Goal: Information Seeking & Learning: Learn about a topic

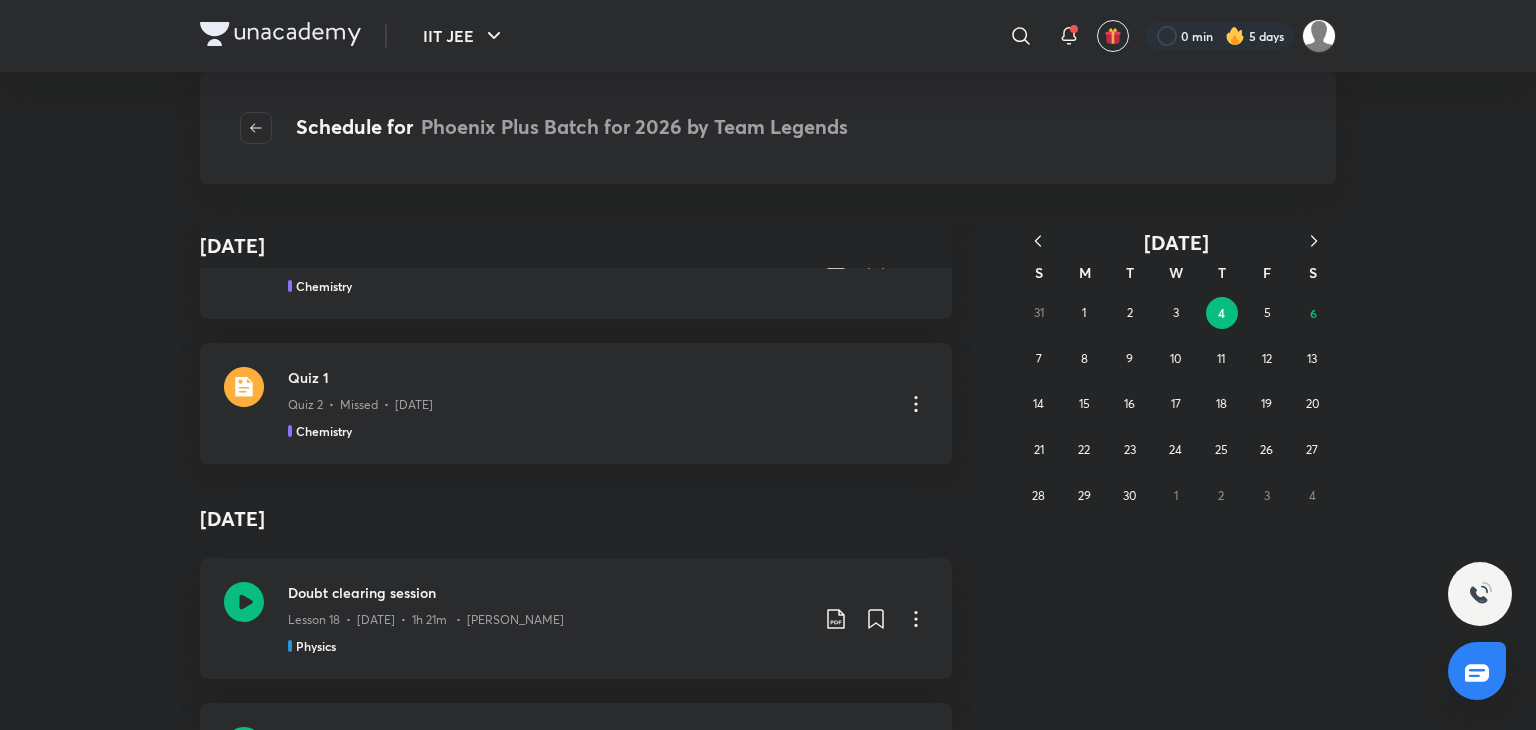
scroll to position [16943, 0]
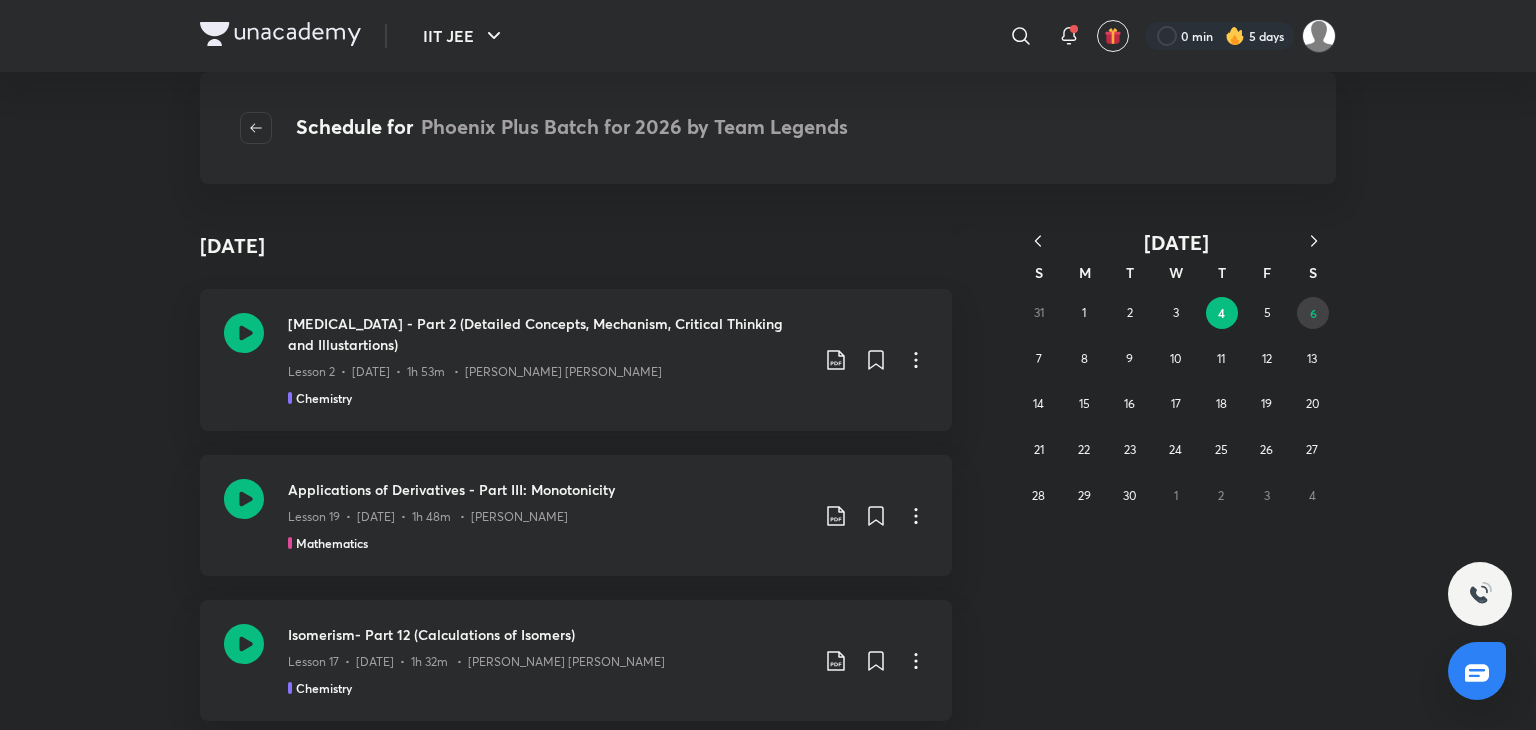
click at [1311, 312] on abbr "6" at bounding box center [1313, 313] width 7 height 16
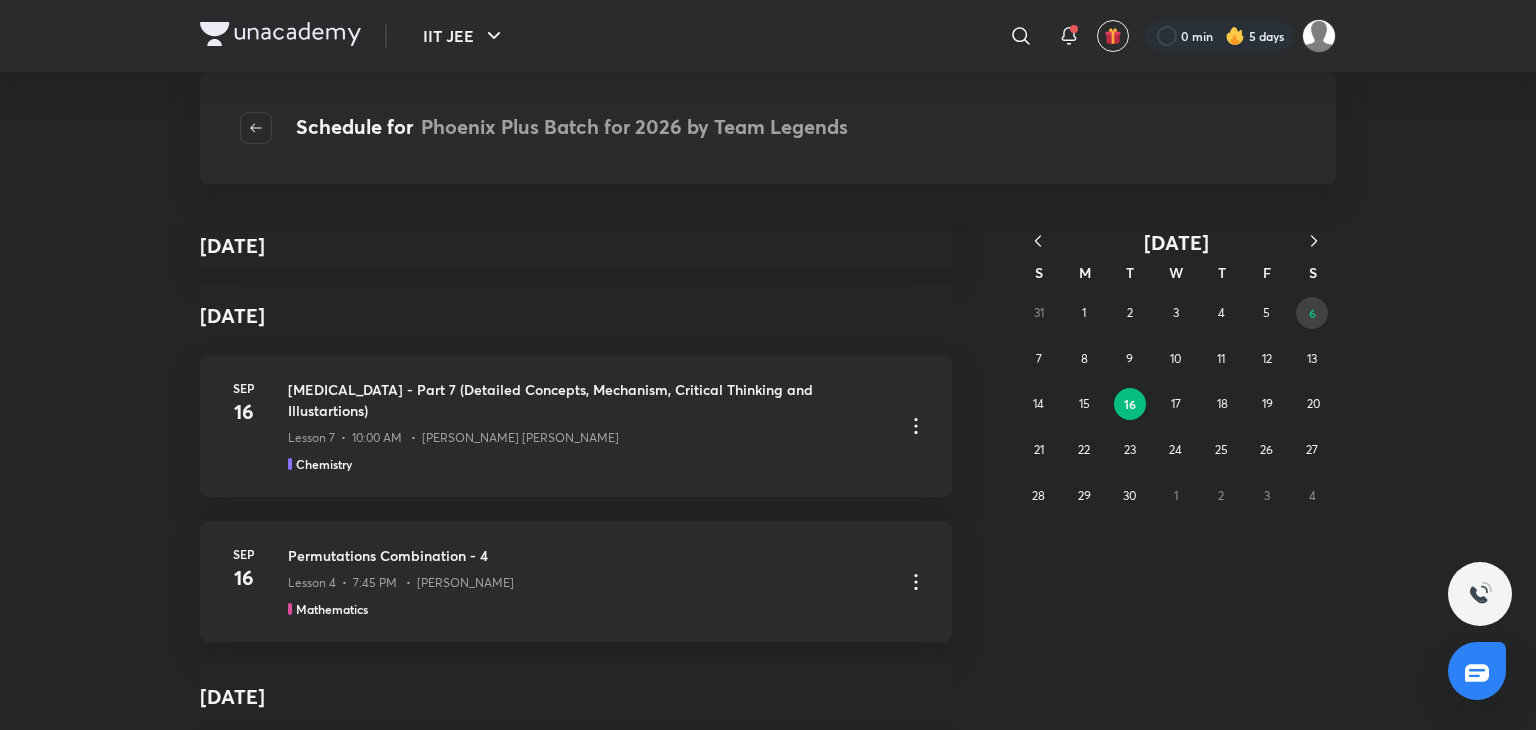
scroll to position [12496, 0]
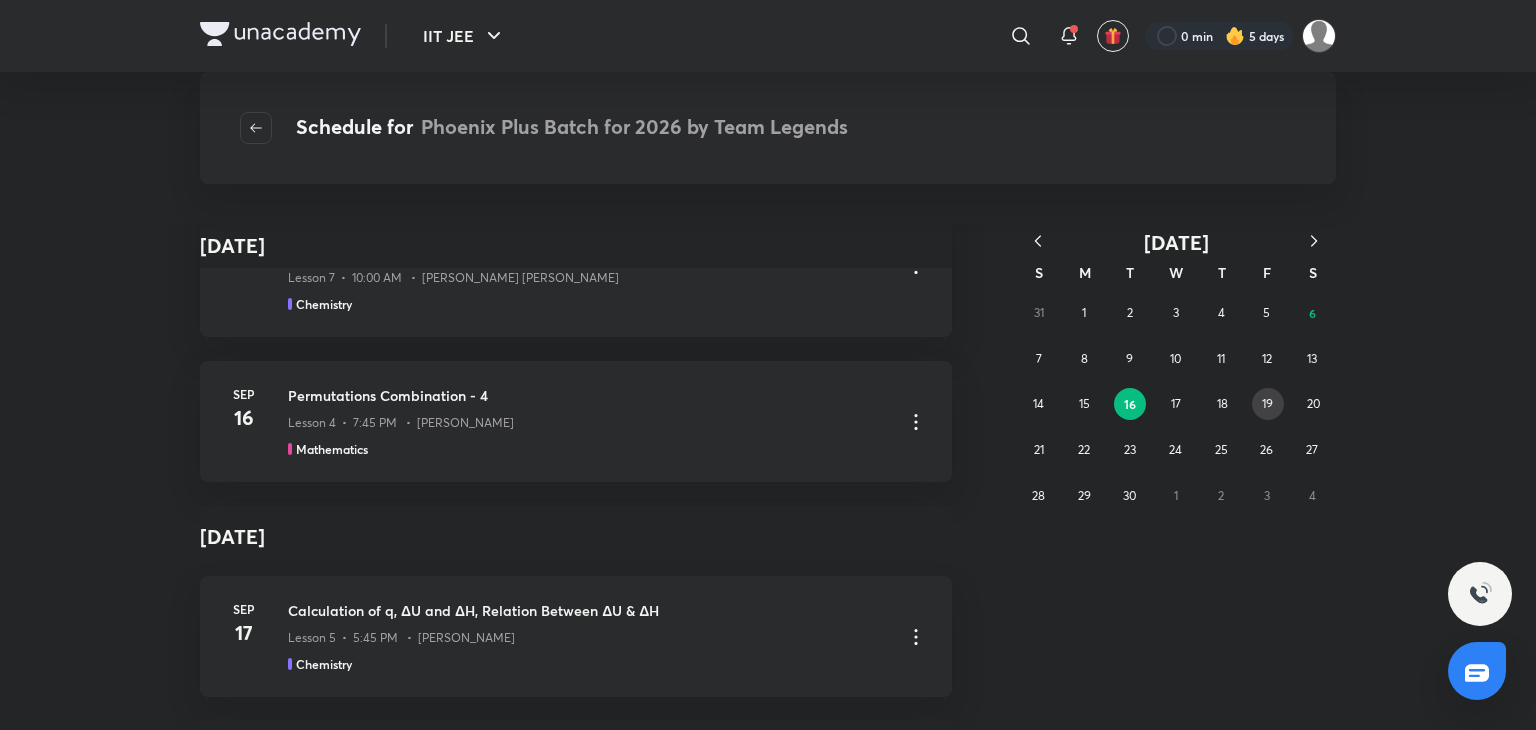
click at [1271, 397] on abbr "19" at bounding box center [1267, 403] width 11 height 15
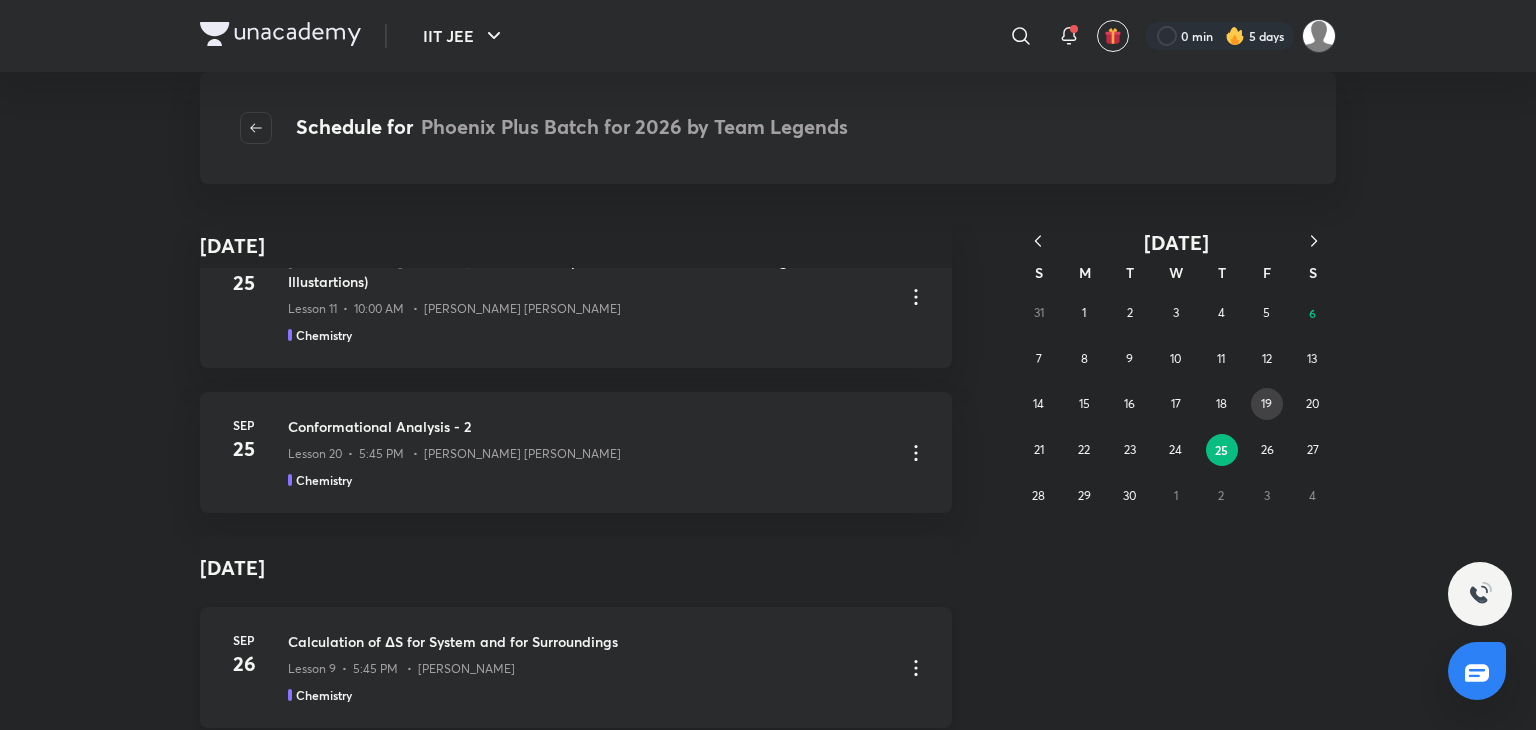
scroll to position [1576, 0]
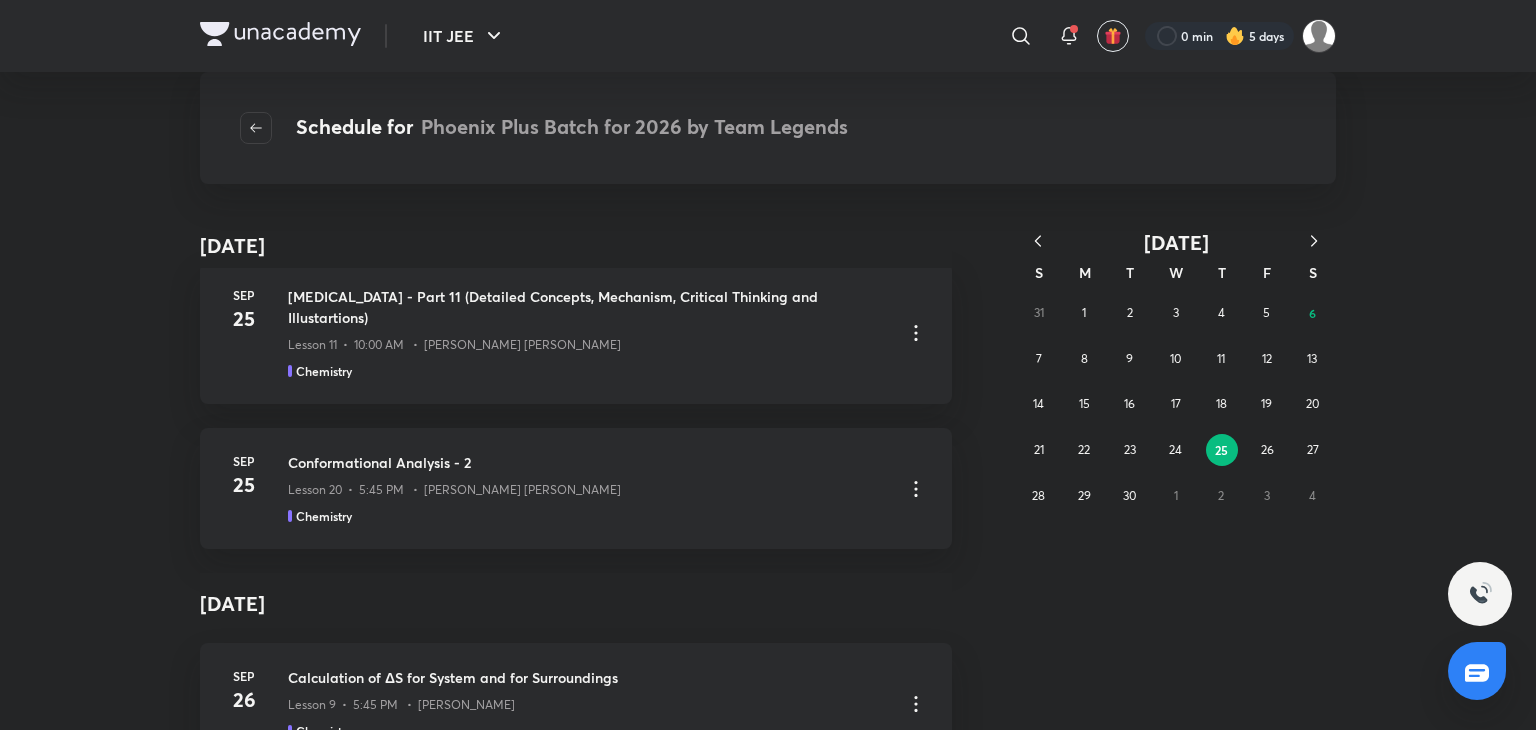
click at [1043, 241] on icon "button" at bounding box center [1038, 241] width 20 height 20
click at [1264, 357] on abbr "11" at bounding box center [1267, 358] width 8 height 15
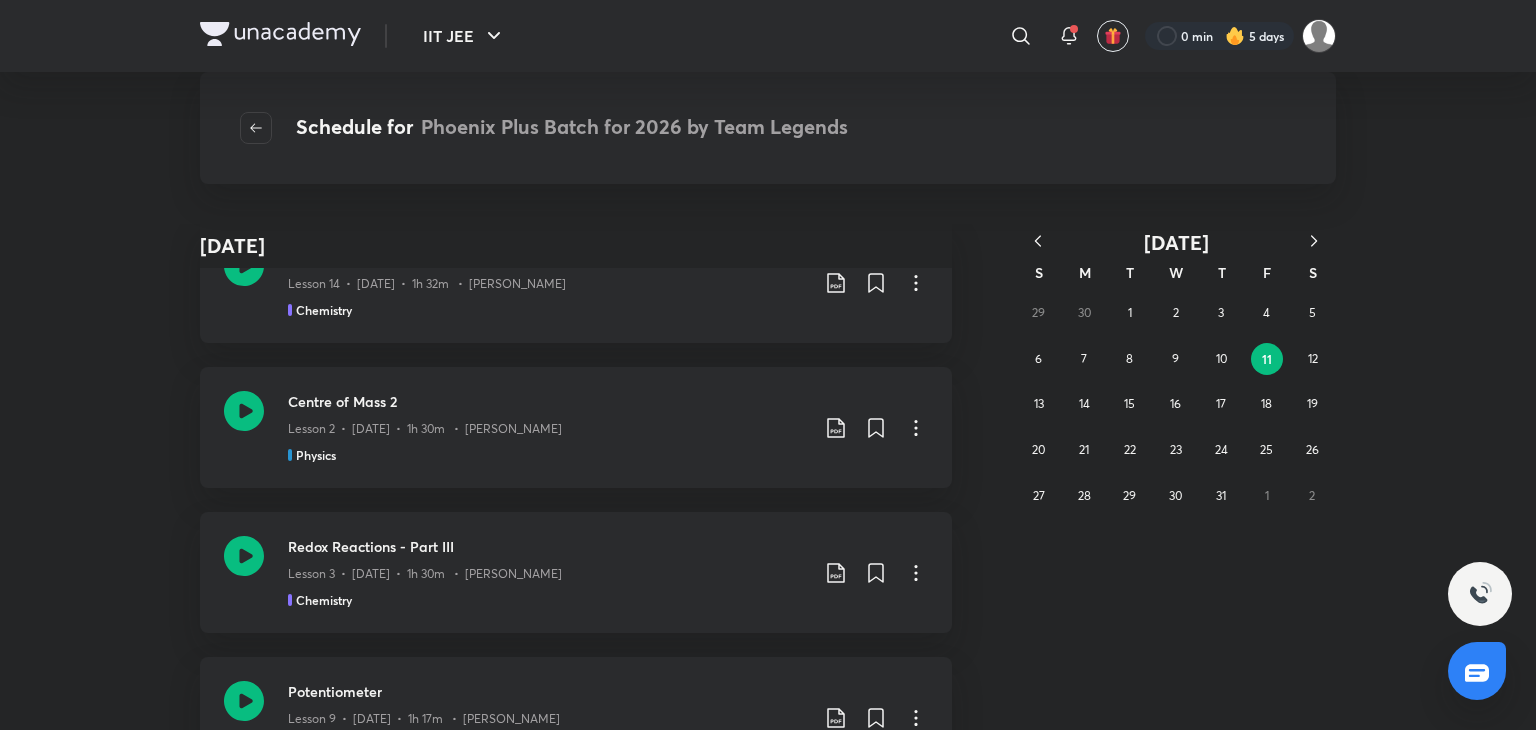
scroll to position [0, 0]
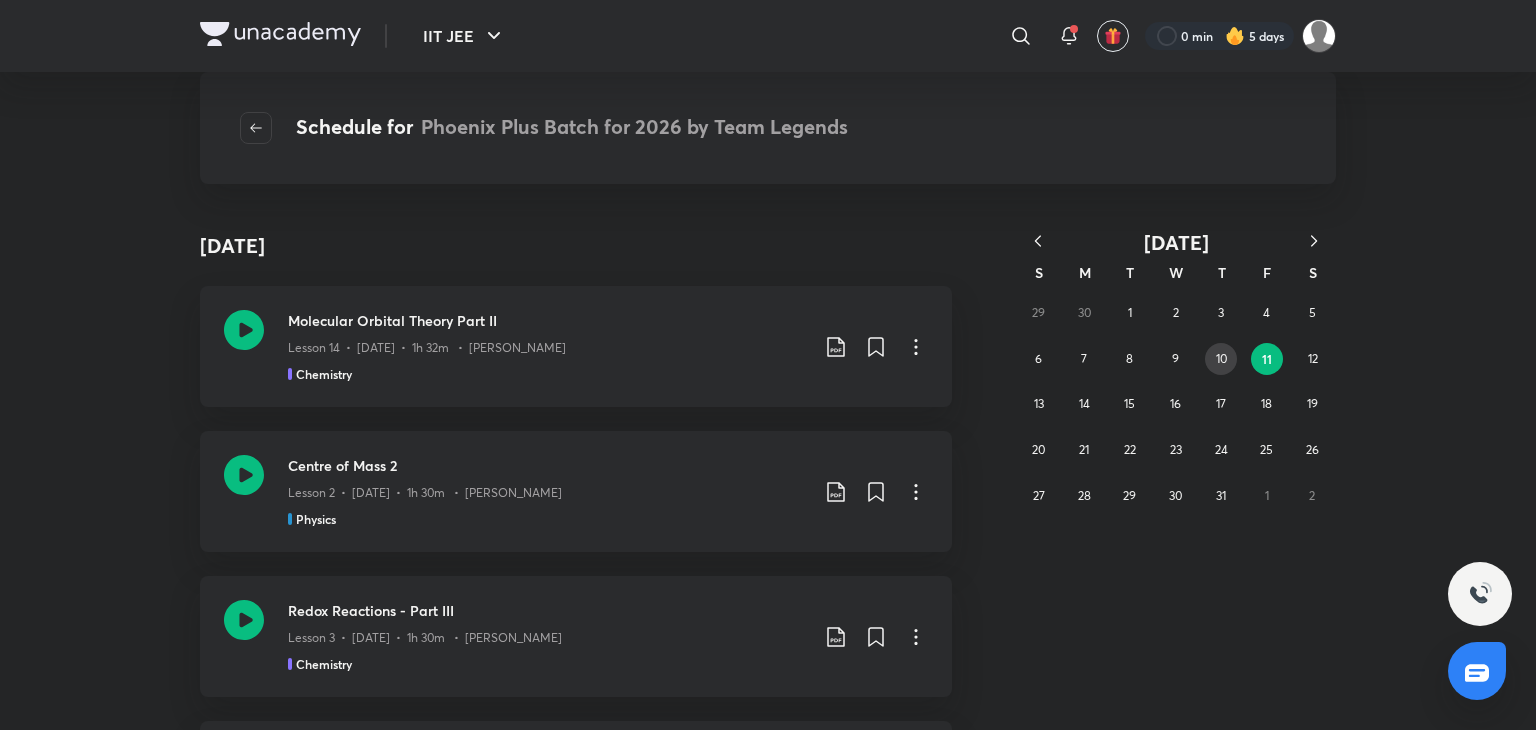
click at [1216, 361] on abbr "10" at bounding box center [1221, 358] width 11 height 15
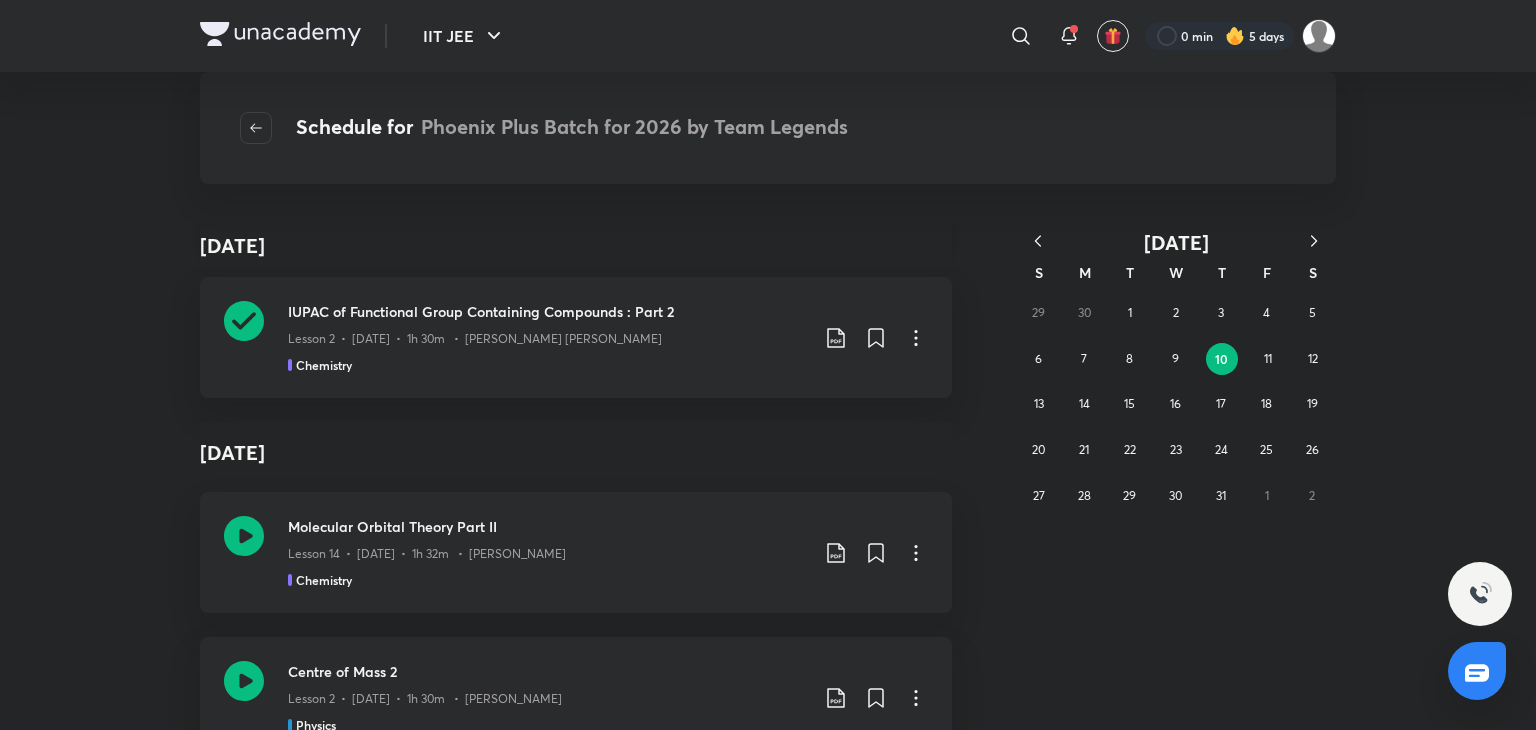
scroll to position [495, 0]
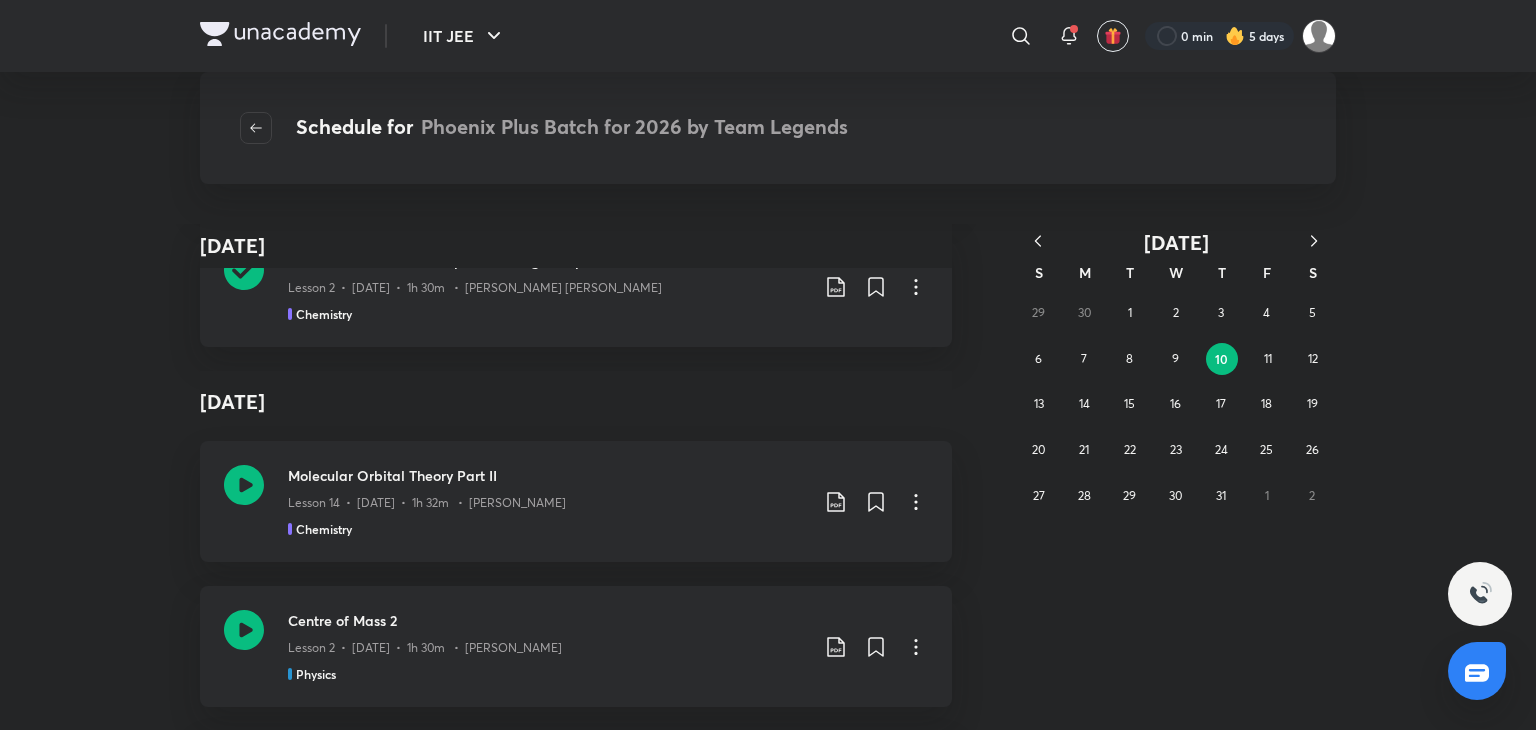
click at [1314, 237] on icon "button" at bounding box center [1314, 241] width 20 height 20
click at [1300, 315] on button "6" at bounding box center [1312, 313] width 32 height 32
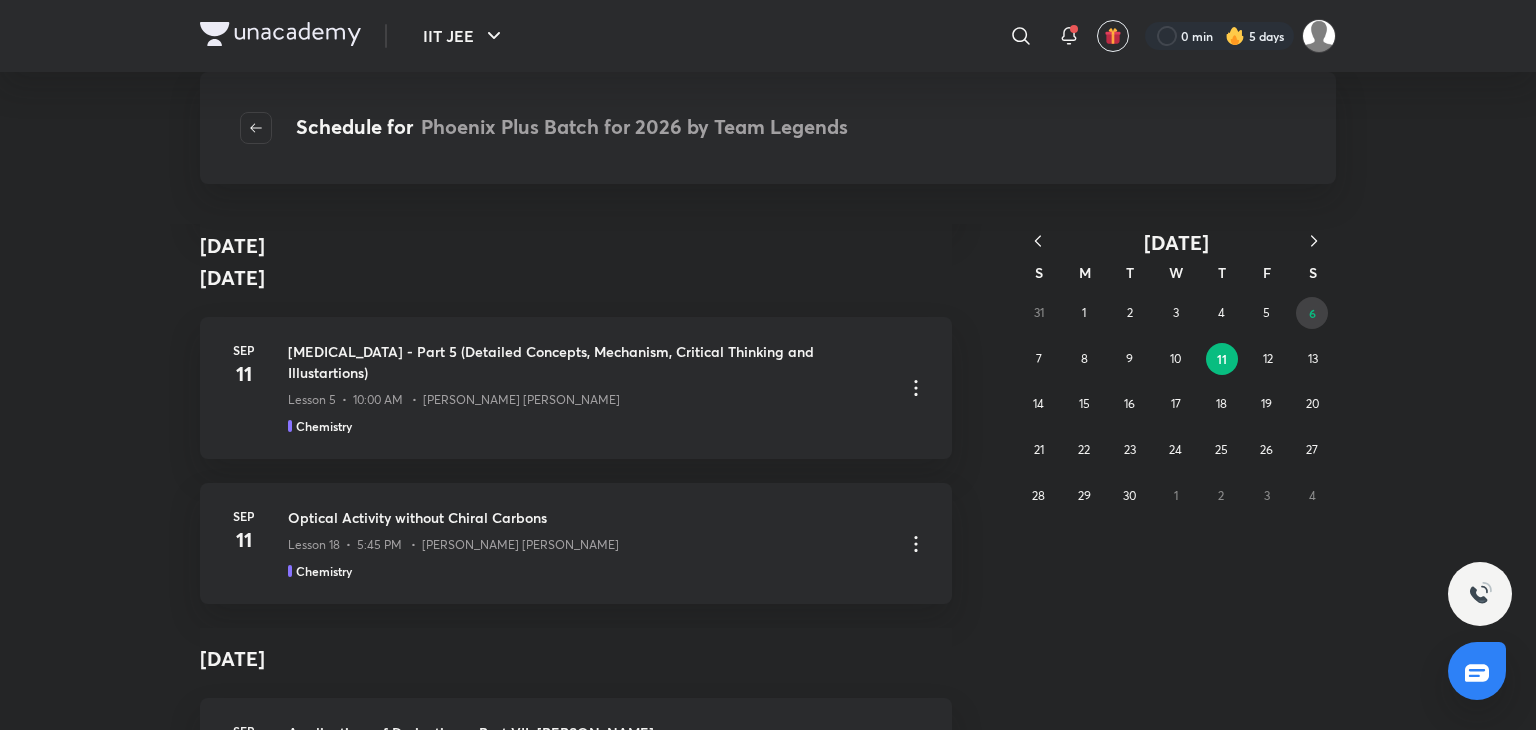
scroll to position [2166, 0]
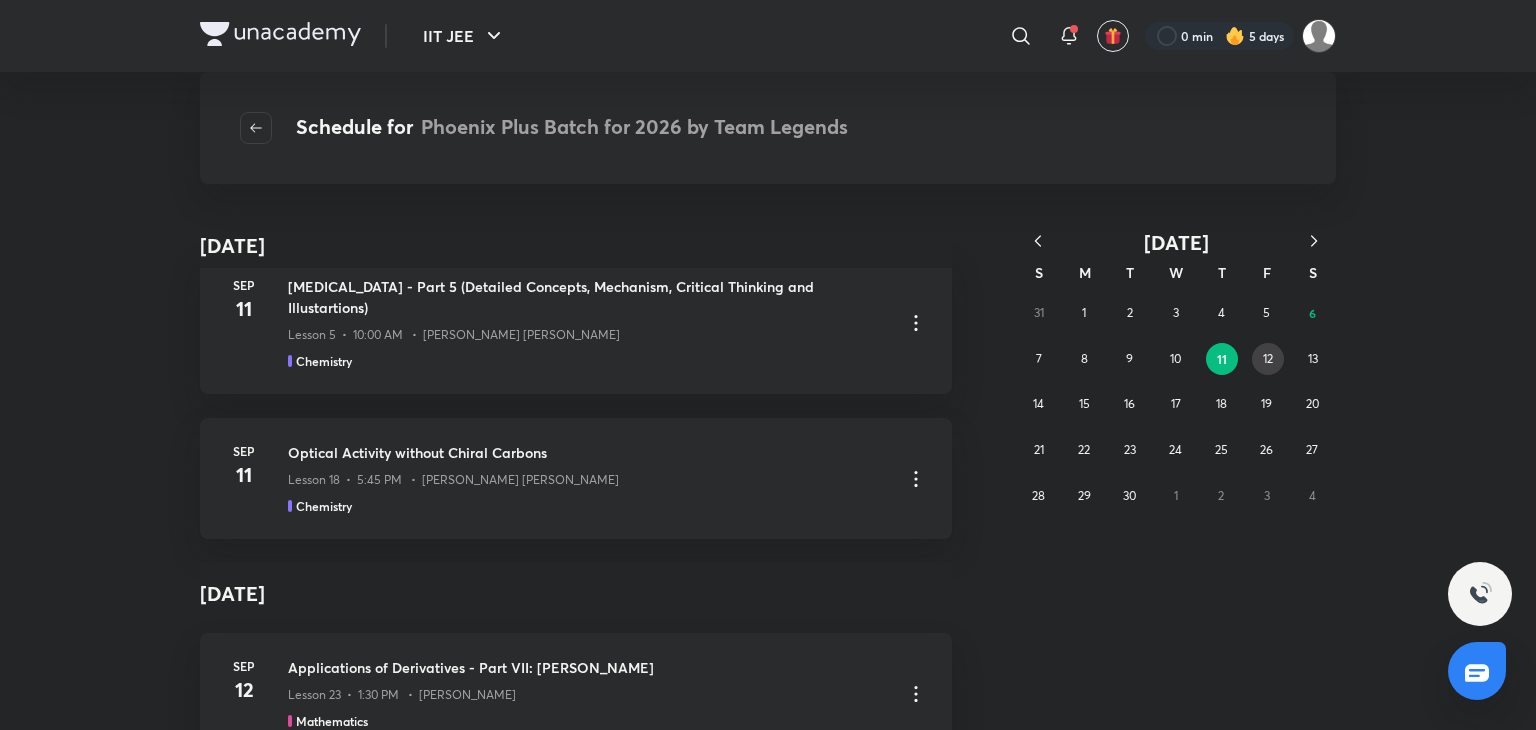
click at [1271, 357] on abbr "12" at bounding box center [1268, 358] width 10 height 15
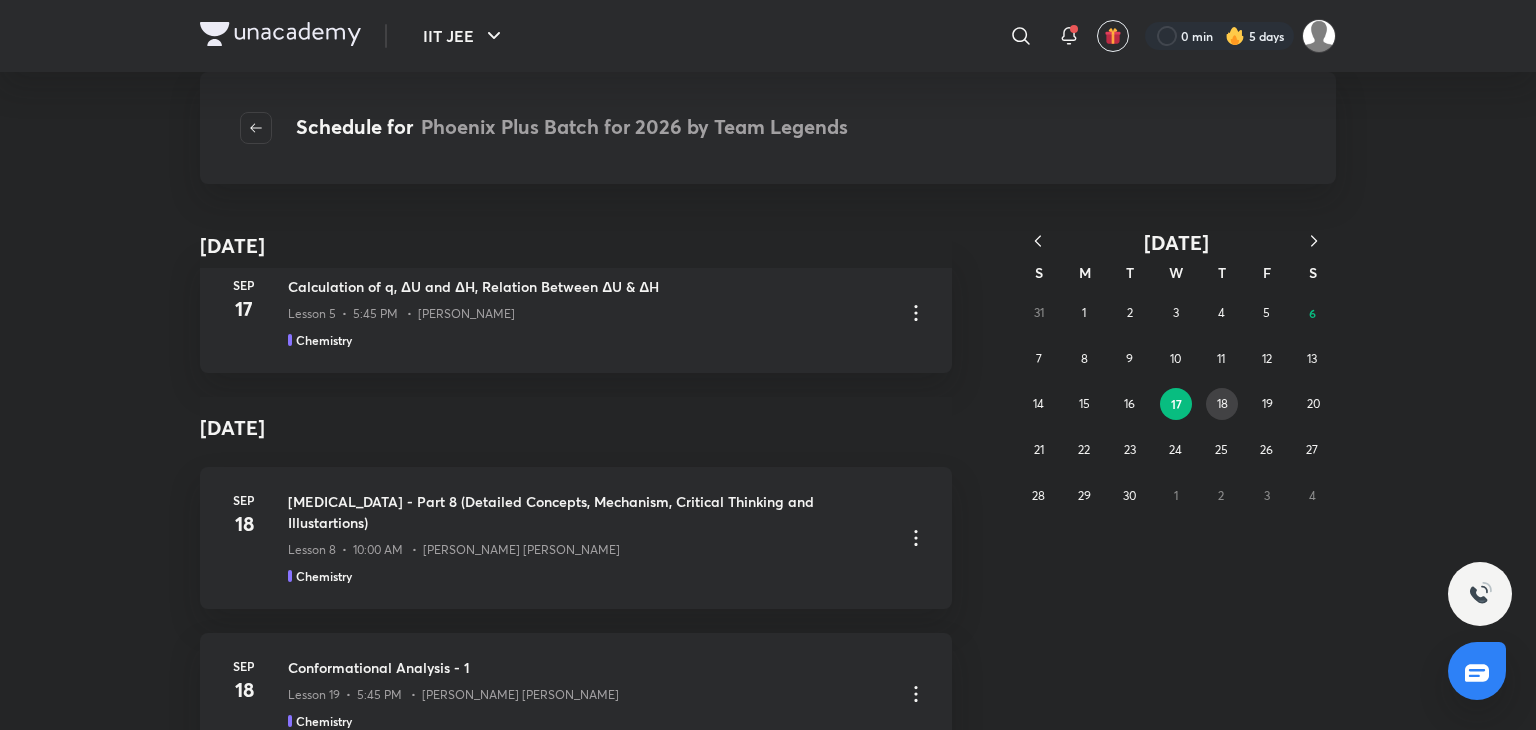
click at [1224, 413] on button "18" at bounding box center [1222, 404] width 32 height 32
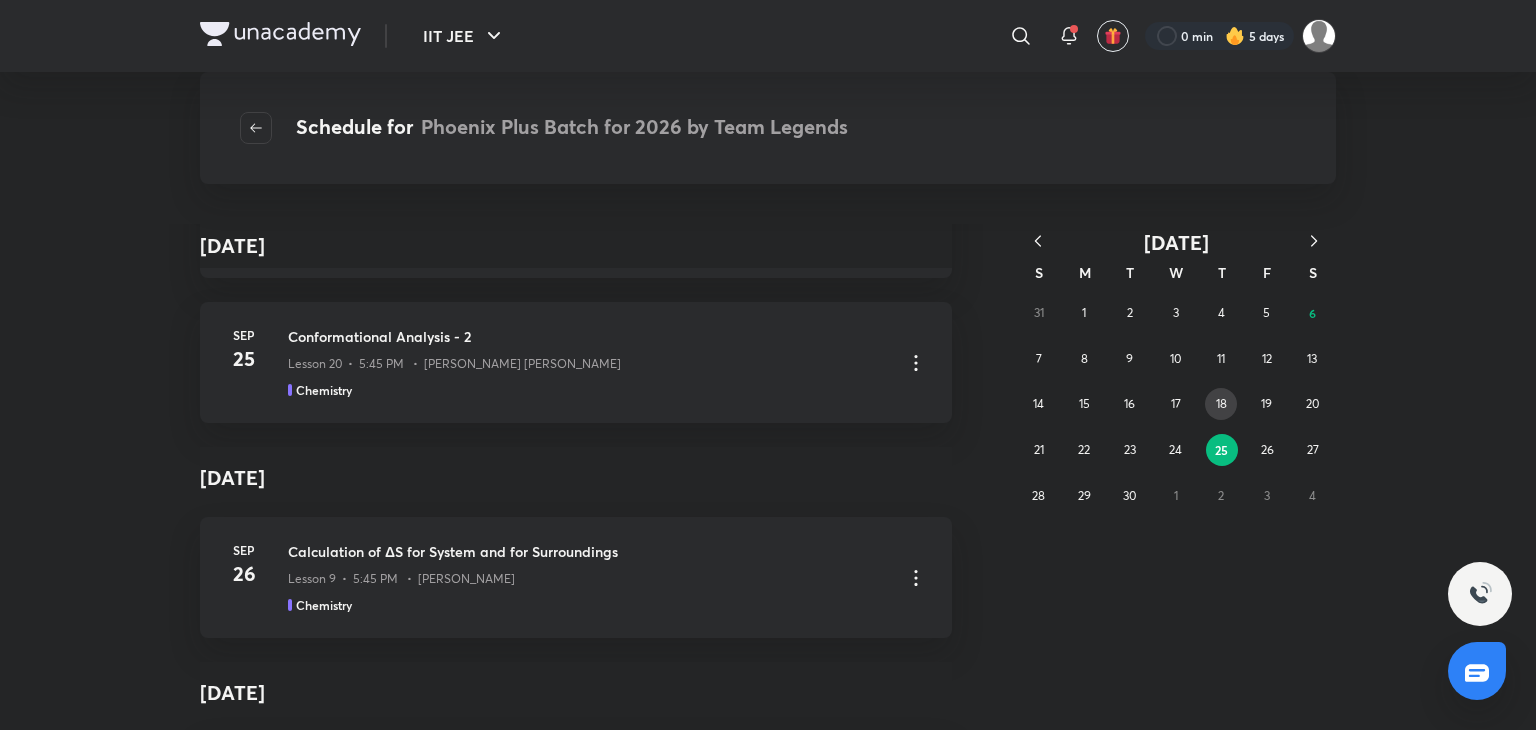
scroll to position [2306, 0]
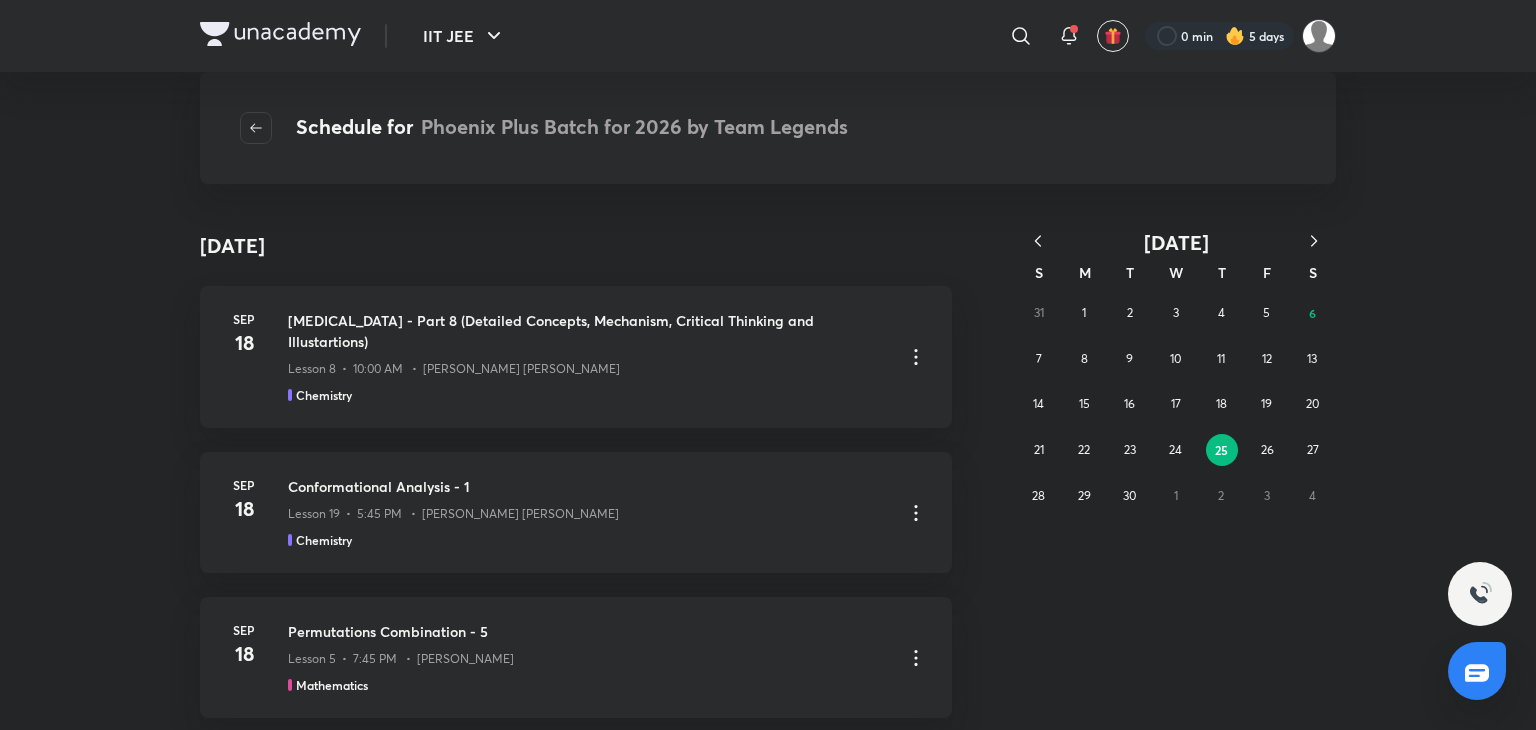
scroll to position [2306, 0]
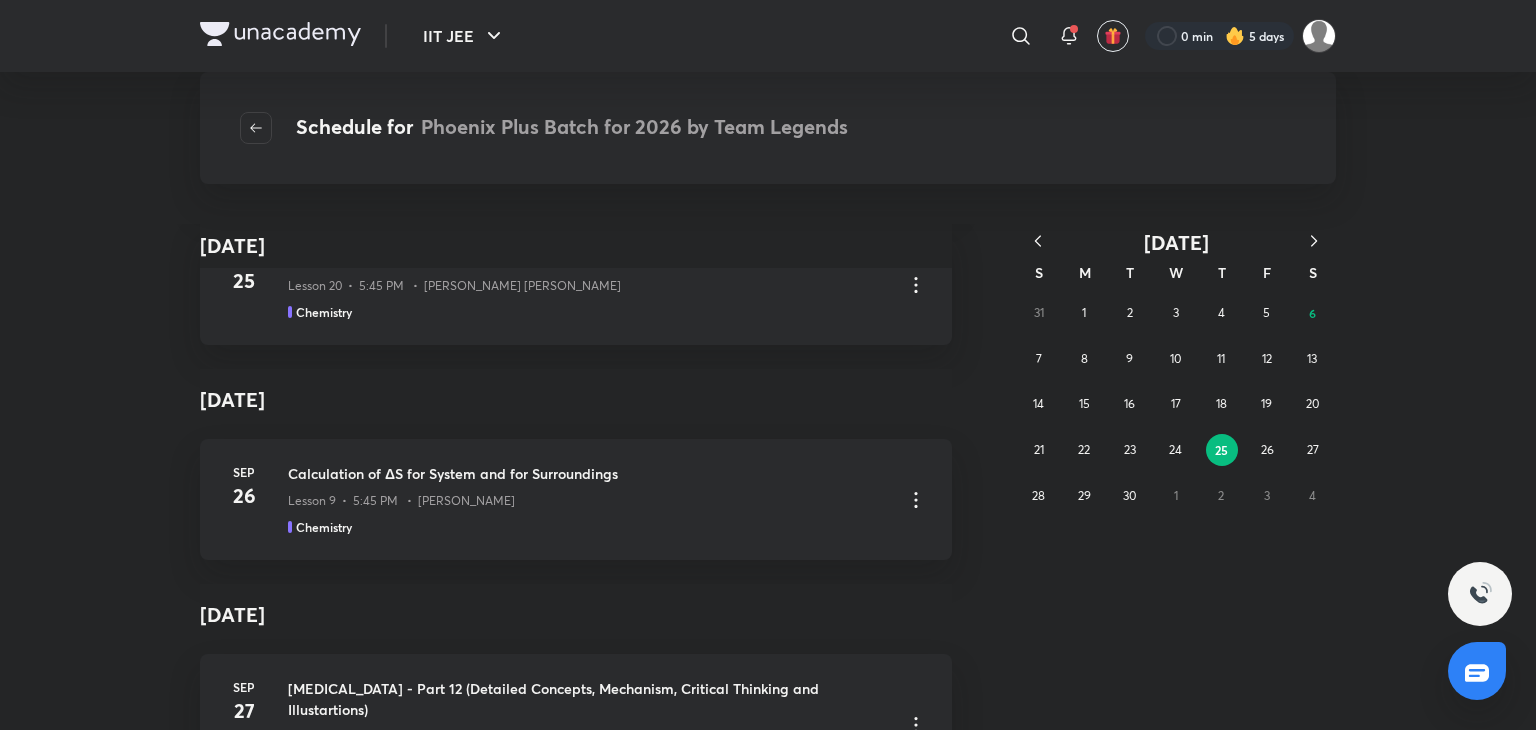
click at [1035, 237] on icon "button" at bounding box center [1038, 241] width 20 height 20
click at [1216, 358] on abbr "10" at bounding box center [1221, 358] width 11 height 15
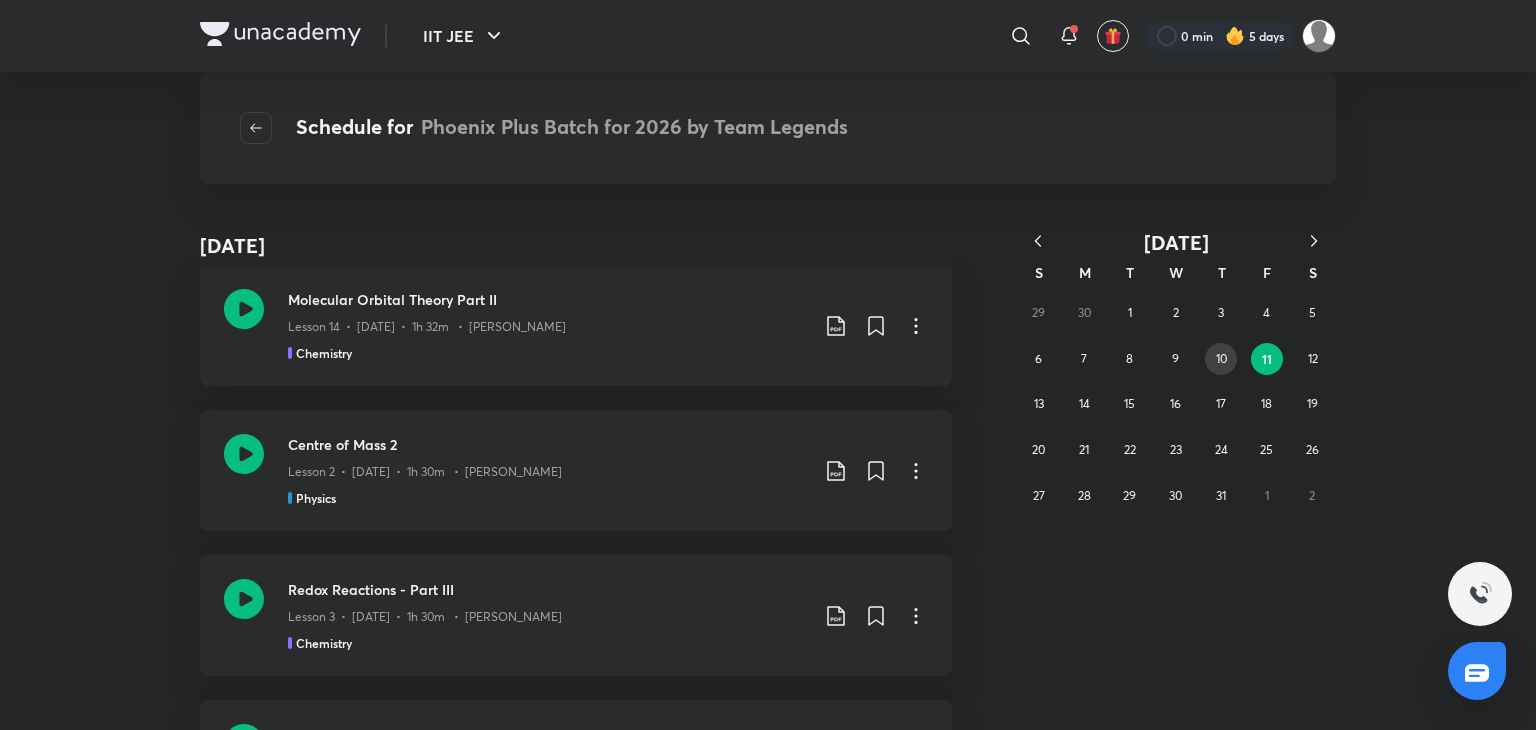
scroll to position [667, 0]
